Goal: Task Accomplishment & Management: Complete application form

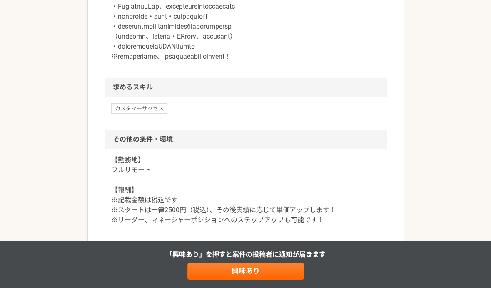
scroll to position [821, 0]
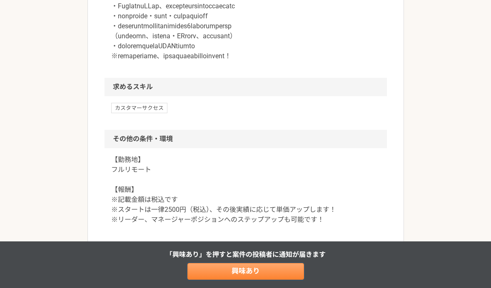
click at [265, 272] on link "興味あり" at bounding box center [246, 271] width 117 height 17
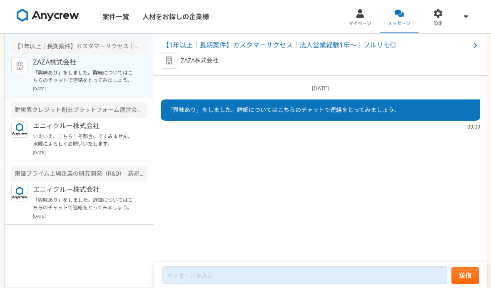
click at [90, 63] on p "ZAZA株式会社" at bounding box center [84, 63] width 103 height 10
click at [241, 46] on span "【1年以上｜長期案件】カスタマーサクセス｜法人営業経験1年〜｜フルリモ◎" at bounding box center [317, 45] width 308 height 10
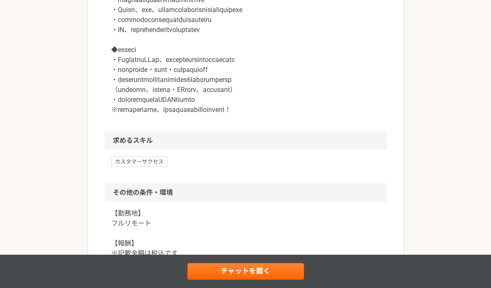
scroll to position [772, 0]
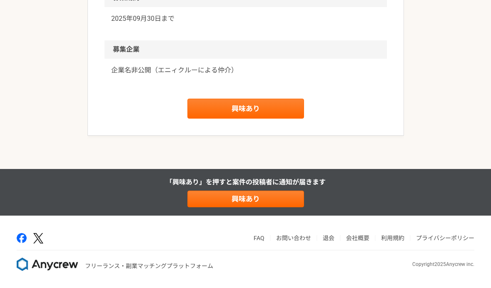
scroll to position [865, 0]
